Goal: Information Seeking & Learning: Learn about a topic

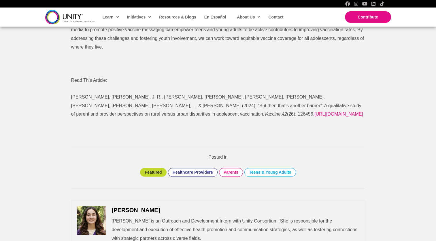
scroll to position [894, 0]
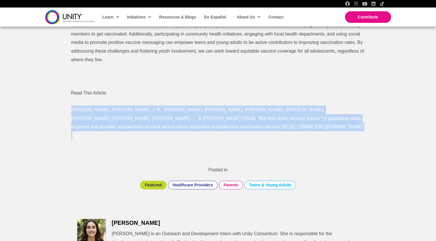
drag, startPoint x: 68, startPoint y: 109, endPoint x: 193, endPoint y: 126, distance: 126.4
copy p "[PERSON_NAME], [PERSON_NAME], J. R., [PERSON_NAME], [PERSON_NAME], [PERSON_NAME…"
click at [194, 129] on p "[PERSON_NAME], [PERSON_NAME], J. R., [PERSON_NAME], [PERSON_NAME], [PERSON_NAME…" at bounding box center [218, 122] width 294 height 34
drag, startPoint x: 173, startPoint y: 127, endPoint x: 58, endPoint y: 104, distance: 116.7
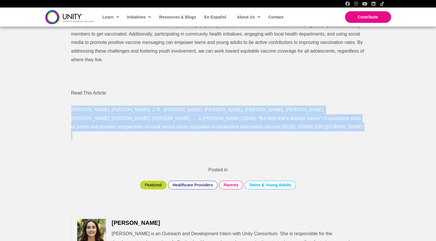
copy p "[PERSON_NAME], [PERSON_NAME], J. R., [PERSON_NAME], [PERSON_NAME], [PERSON_NAME…"
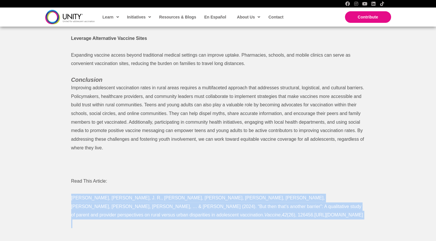
scroll to position [865, 0]
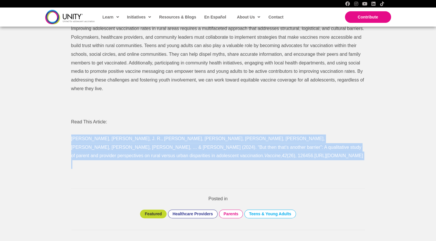
click at [144, 146] on span "[PERSON_NAME], [PERSON_NAME], J. R., [PERSON_NAME], [PERSON_NAME], [PERSON_NAME…" at bounding box center [216, 147] width 290 height 22
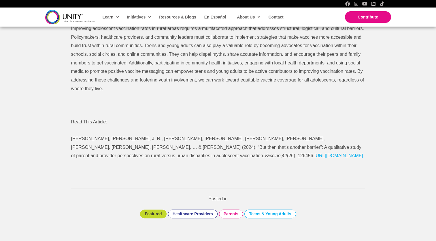
click at [315, 158] on span "[URL][DOMAIN_NAME]" at bounding box center [339, 155] width 49 height 5
